Goal: Task Accomplishment & Management: Manage account settings

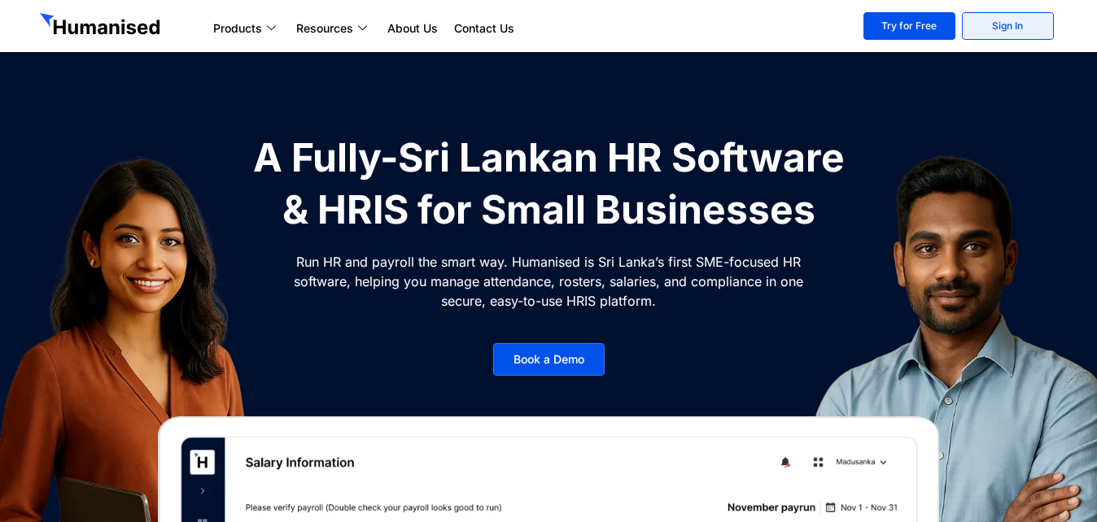
click at [1016, 28] on link "Sign In" at bounding box center [1008, 26] width 92 height 28
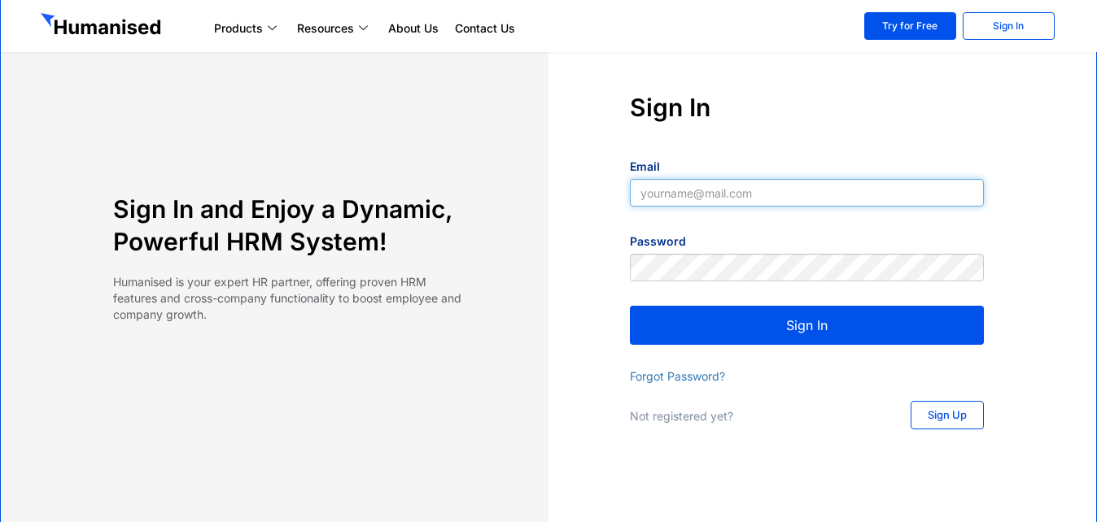
type input "[EMAIL_ADDRESS][DOMAIN_NAME]"
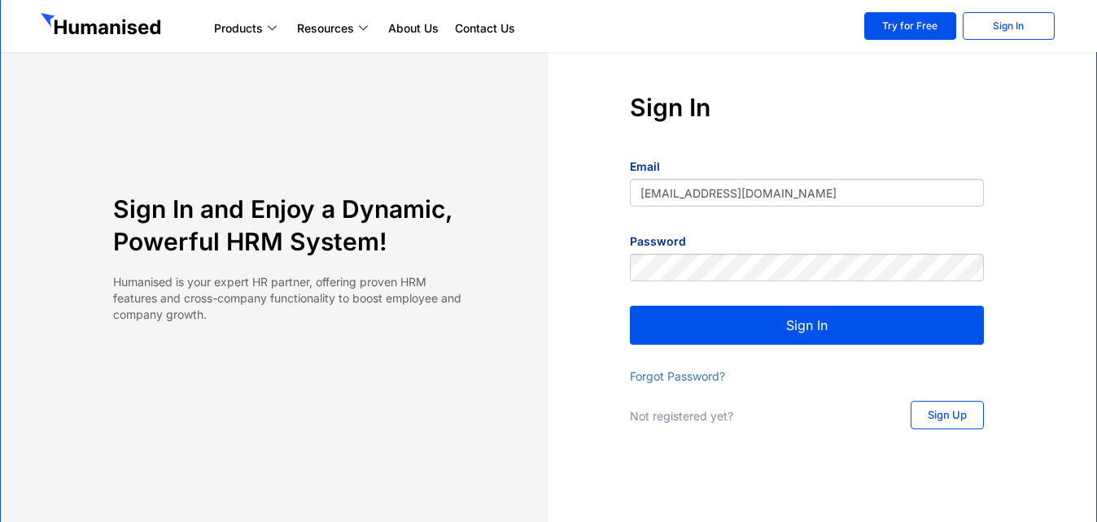
click at [813, 326] on button "Sign In" at bounding box center [807, 325] width 354 height 39
